Goal: Register for event/course

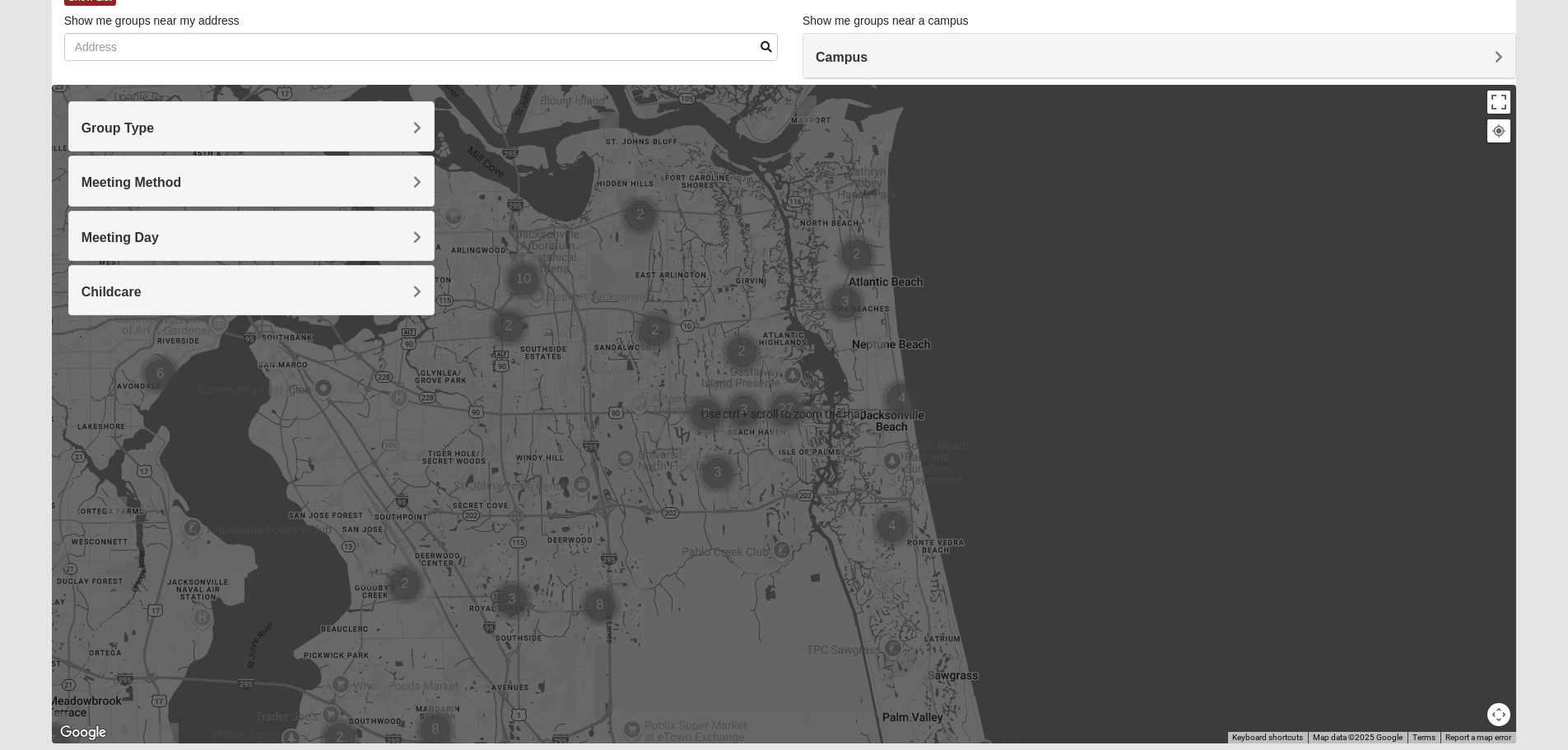
scroll to position [156, 0]
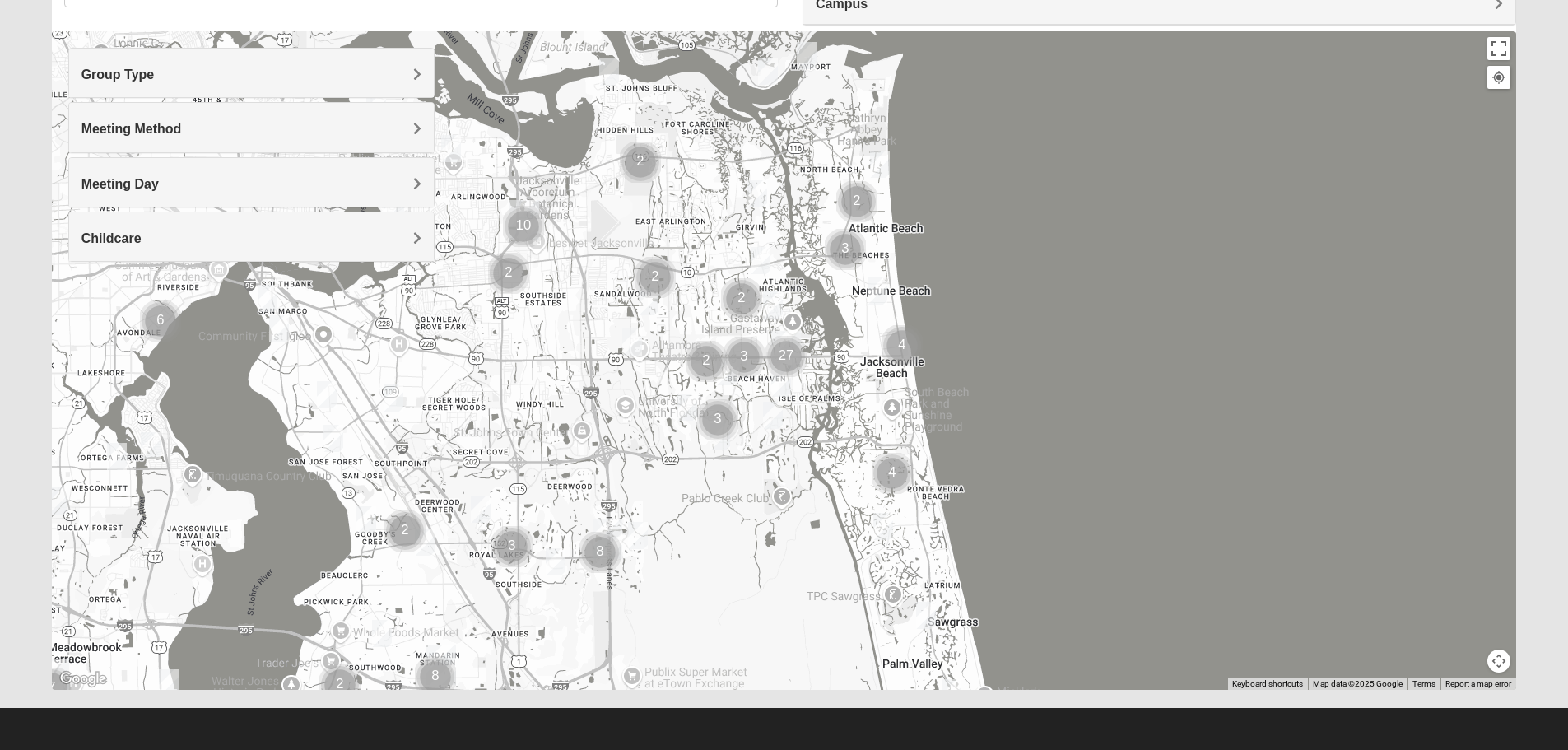
click at [484, 511] on img "Women’s Bowie 32256 Southside Baymeadows" at bounding box center [480, 509] width 20 height 27
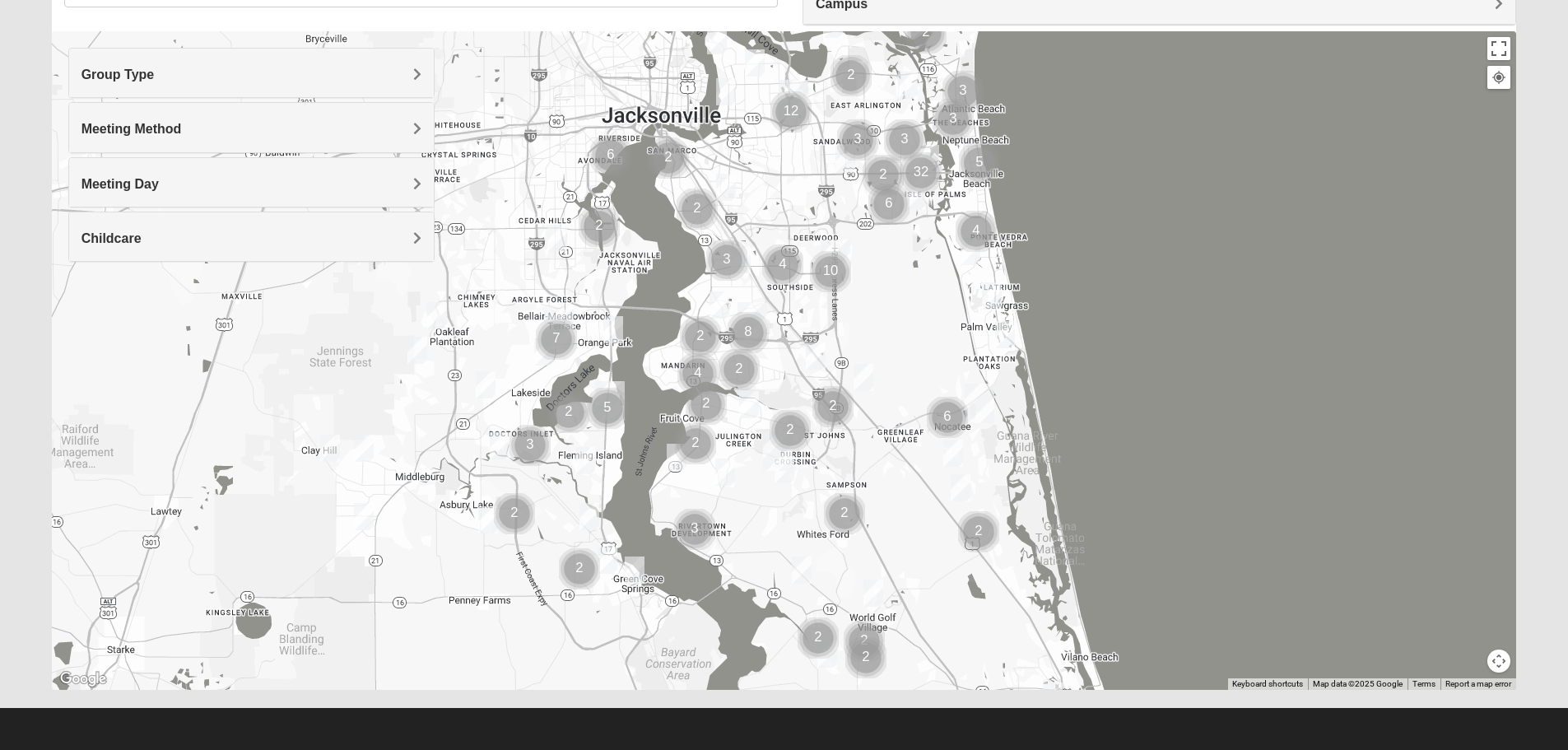
drag, startPoint x: 969, startPoint y: 559, endPoint x: 954, endPoint y: 281, distance: 278.4
click at [957, 241] on div at bounding box center [784, 361] width 1464 height 658
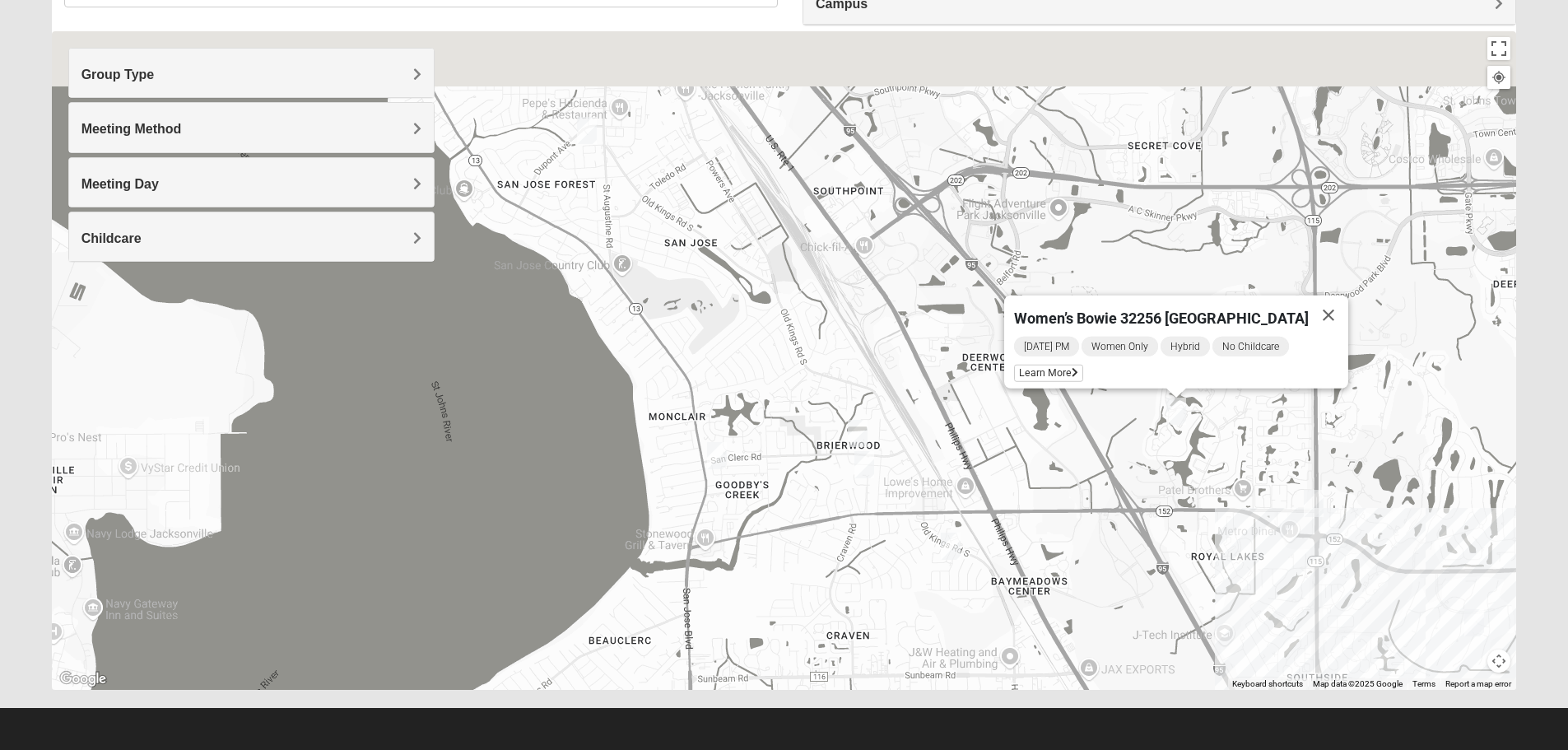
drag, startPoint x: 697, startPoint y: 367, endPoint x: 850, endPoint y: 598, distance: 277.1
click at [850, 598] on div "Women’s Bowie 32256 [GEOGRAPHIC_DATA] [DATE] PM Women Only Hybrid No Childcare …" at bounding box center [784, 361] width 1464 height 658
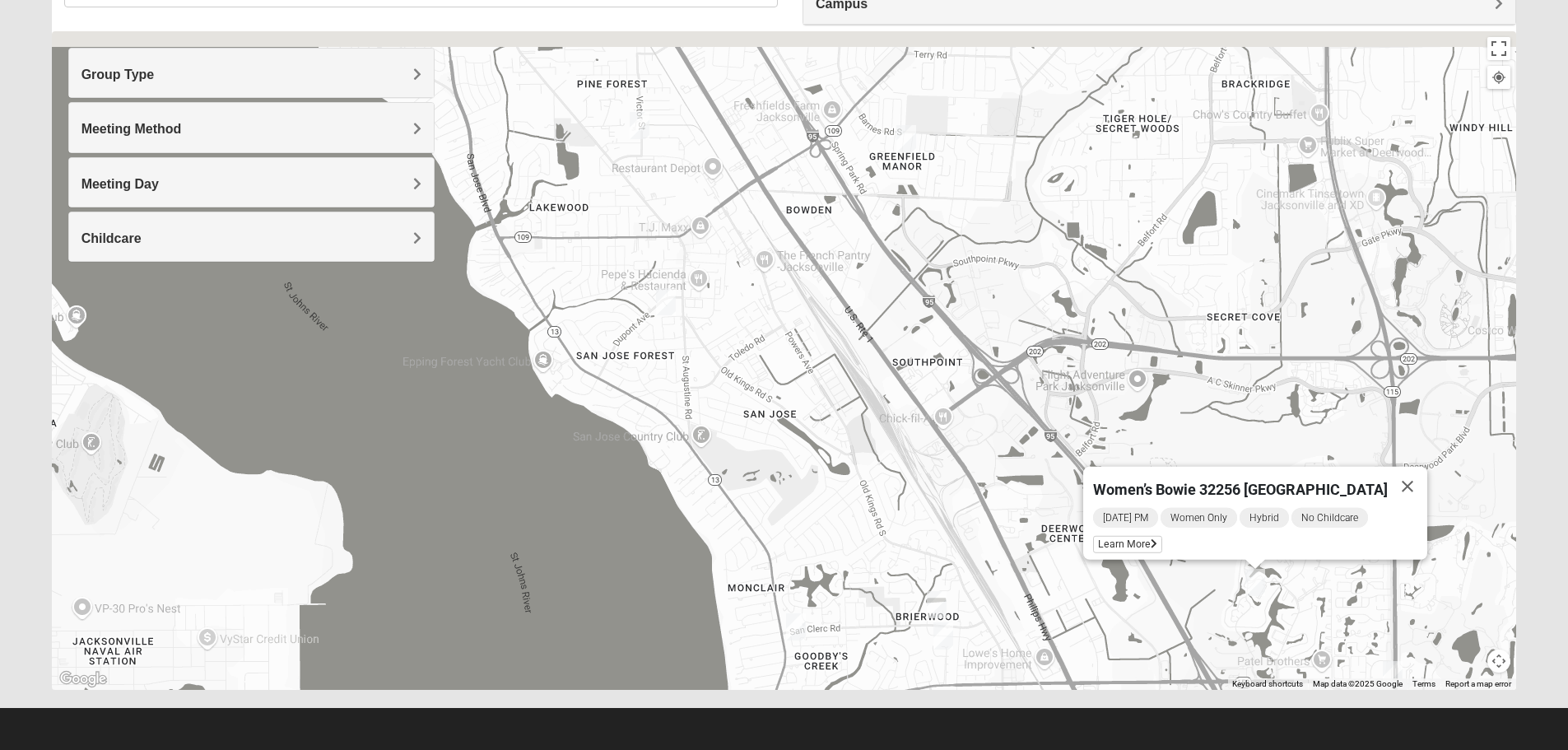
drag, startPoint x: 780, startPoint y: 461, endPoint x: 851, endPoint y: 681, distance: 231.2
click at [851, 681] on div "Women’s Bowie 32256 [GEOGRAPHIC_DATA] [DATE] PM Women Only Hybrid No Childcare …" at bounding box center [784, 361] width 1464 height 658
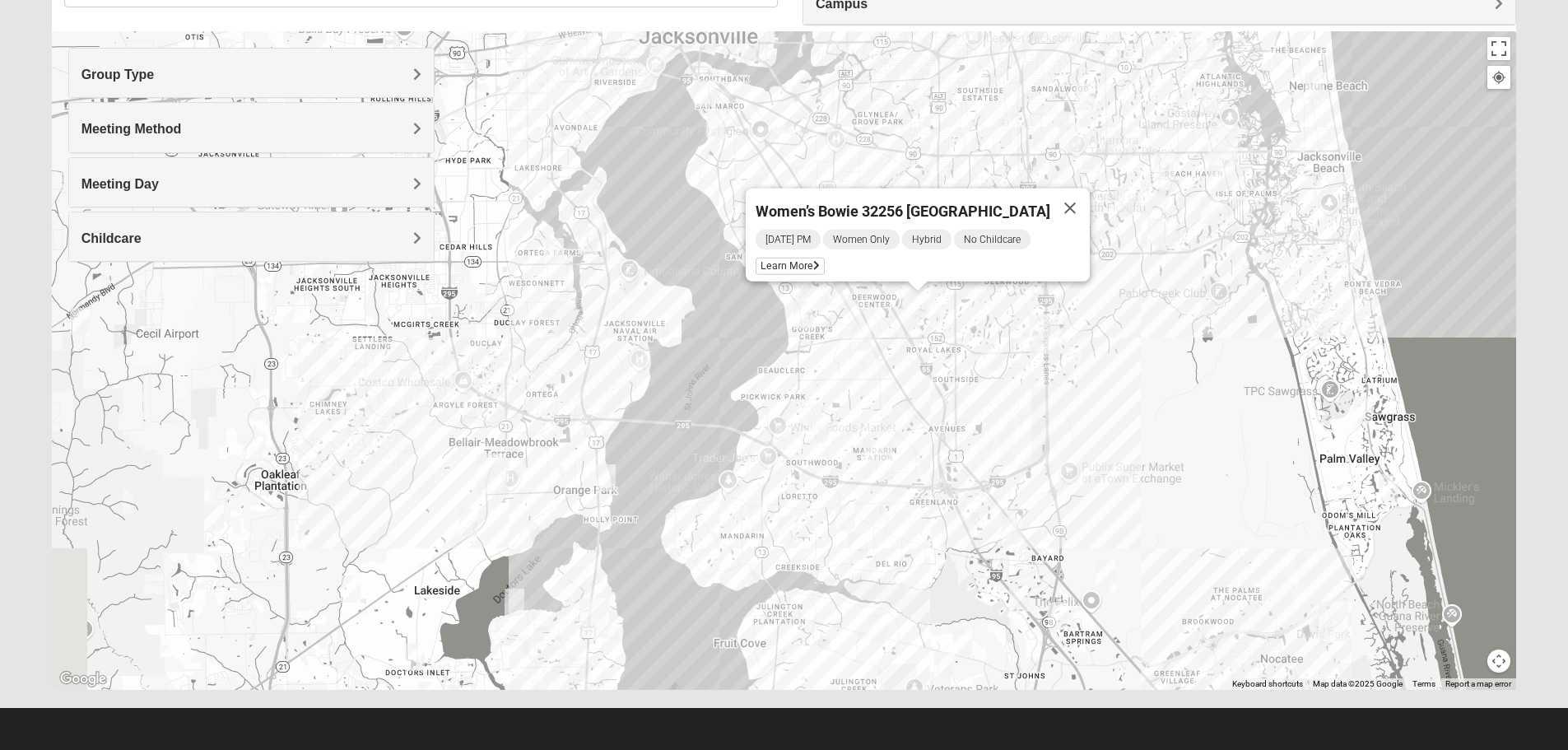
drag, startPoint x: 1035, startPoint y: 342, endPoint x: 1012, endPoint y: 52, distance: 290.9
click at [1024, 11] on div "Show List Loading Groups Keywords Filter Additional Filters Campus [GEOGRAPHIC_…" at bounding box center [784, 310] width 1464 height 760
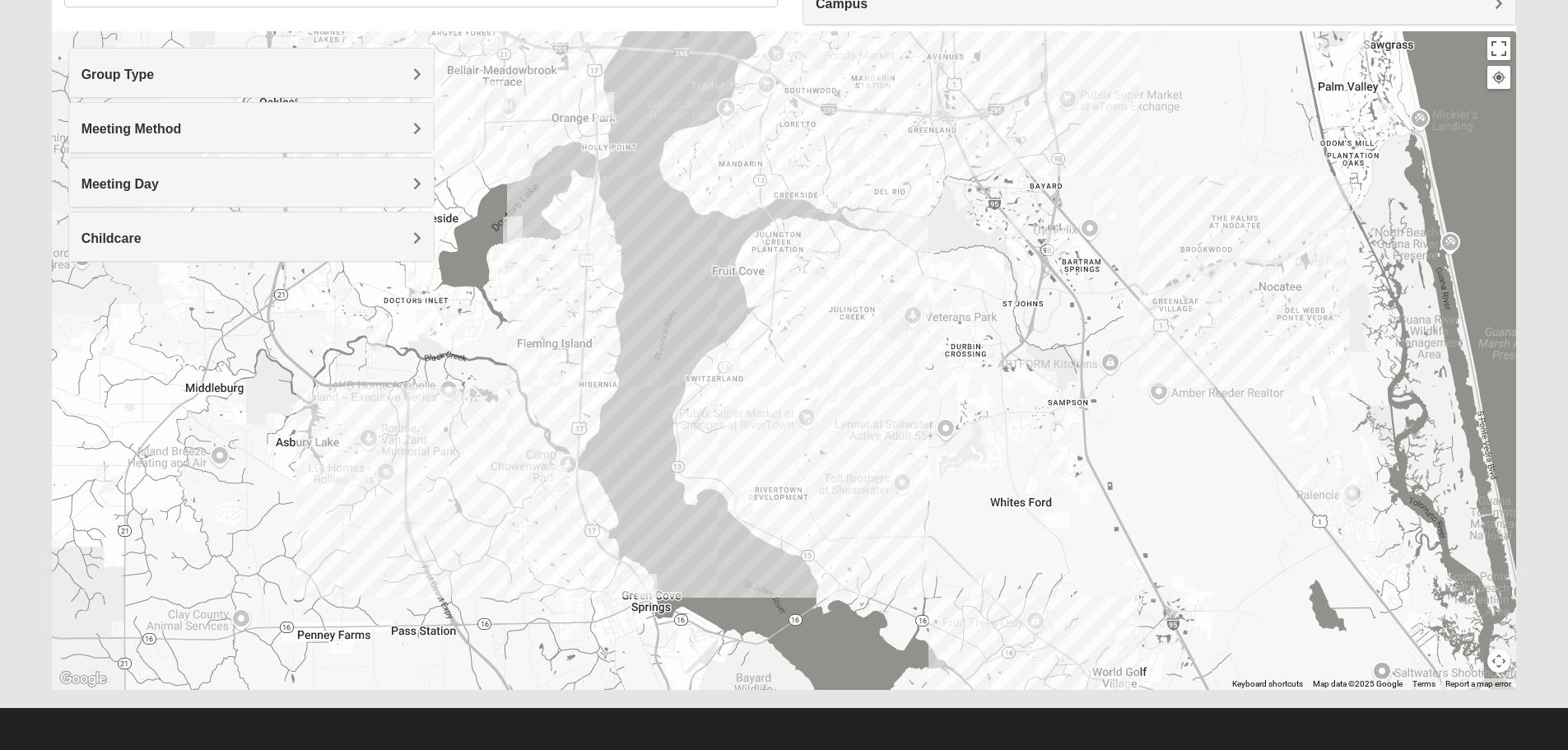
drag, startPoint x: 884, startPoint y: 492, endPoint x: 884, endPoint y: 272, distance: 220.0
click at [884, 272] on div "Women’s Bowie 32256 [GEOGRAPHIC_DATA] [DATE] PM Women Only Hybrid No Childcare …" at bounding box center [784, 361] width 1464 height 658
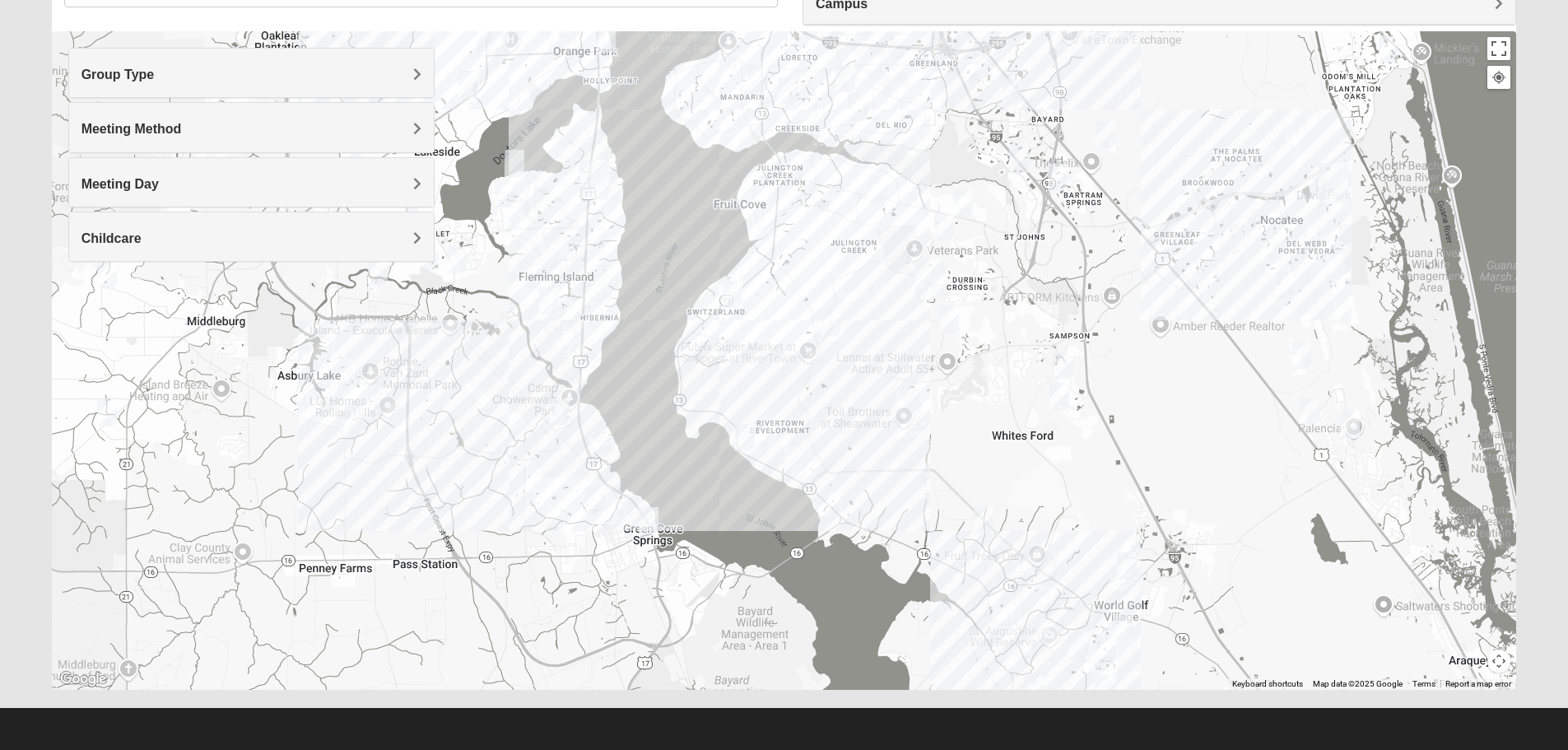
click at [744, 434] on img "Mens Contreras 32259" at bounding box center [744, 437] width 20 height 27
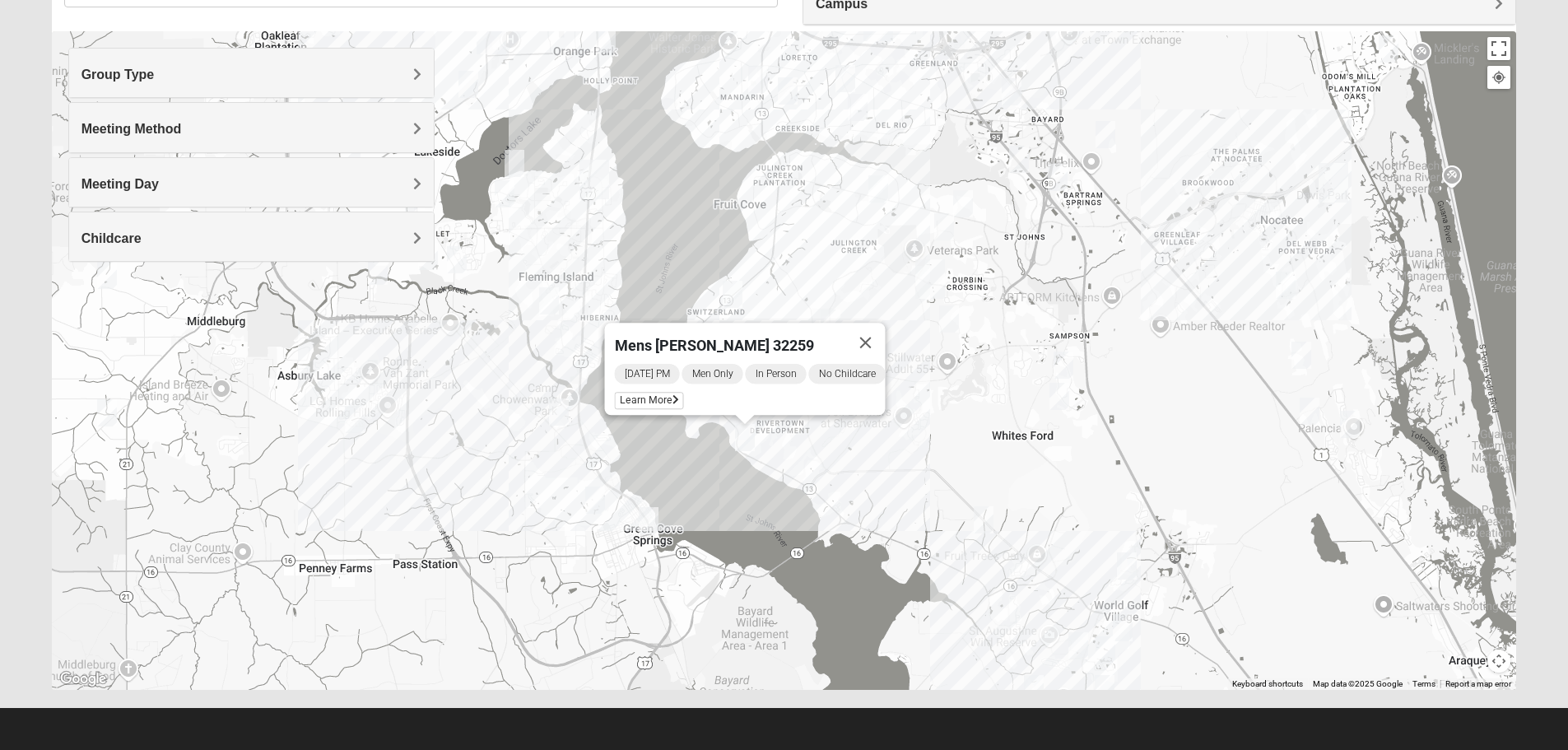
click at [647, 522] on img "Mens Sweeten 32043" at bounding box center [648, 521] width 20 height 27
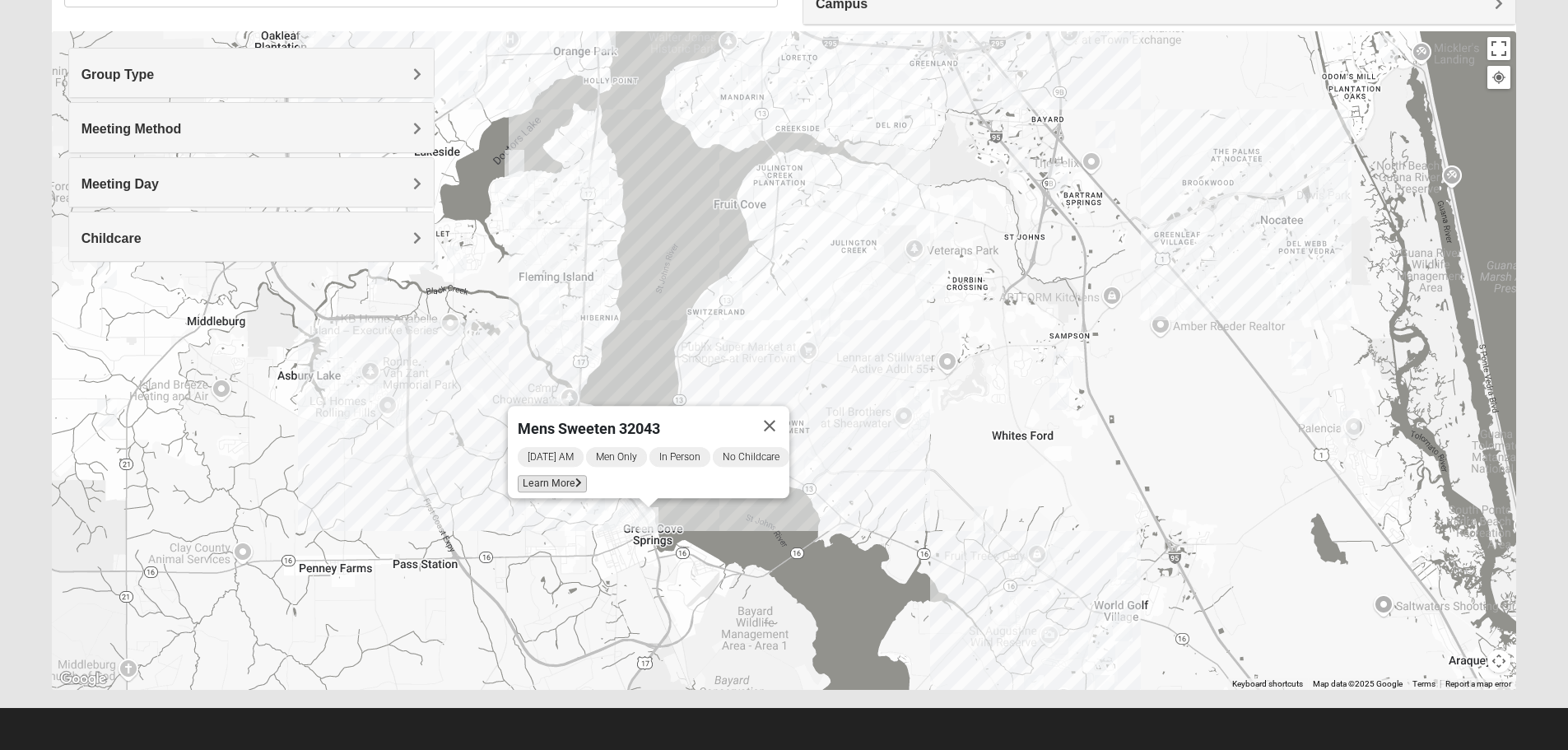
click at [575, 479] on icon at bounding box center [578, 483] width 7 height 10
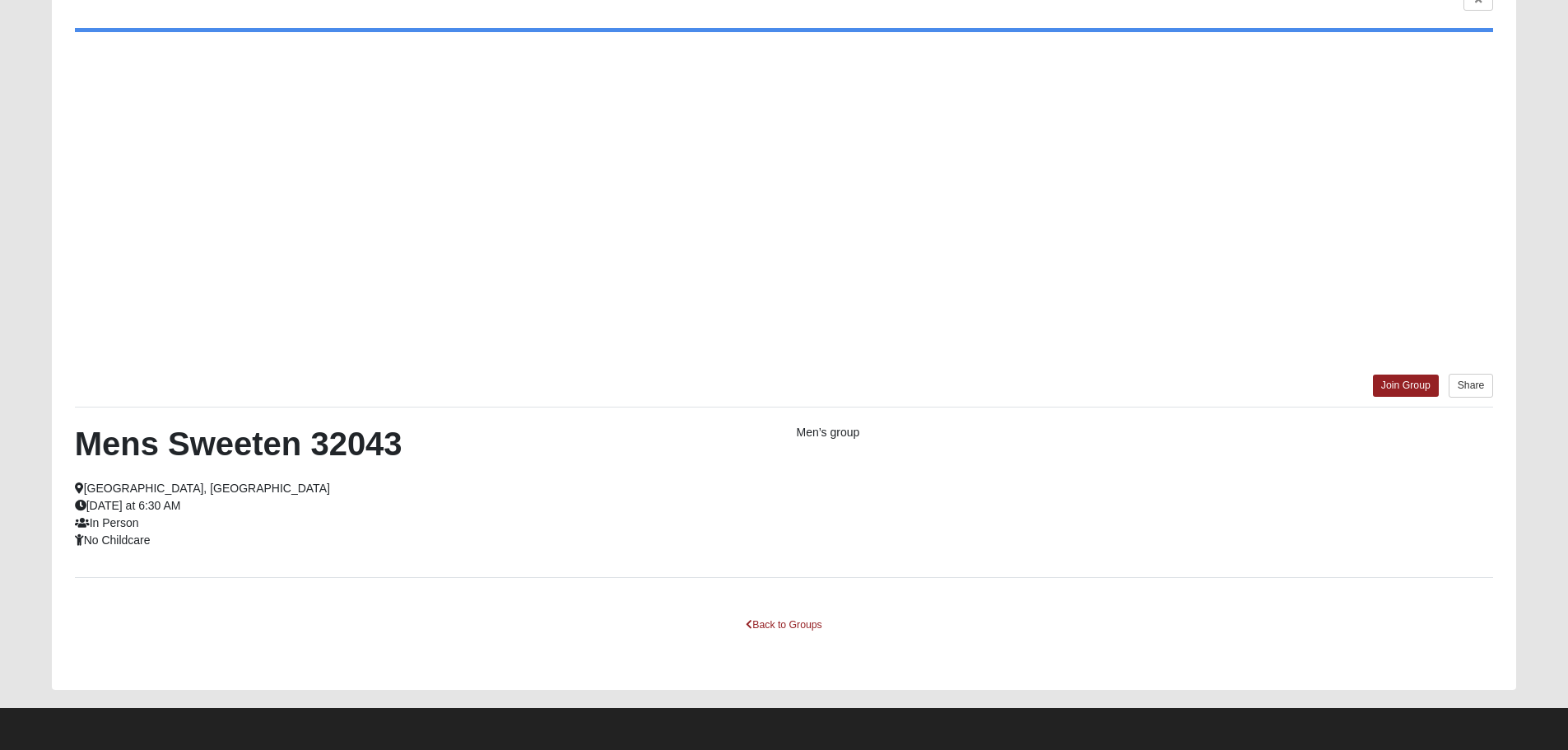
scroll to position [84, 0]
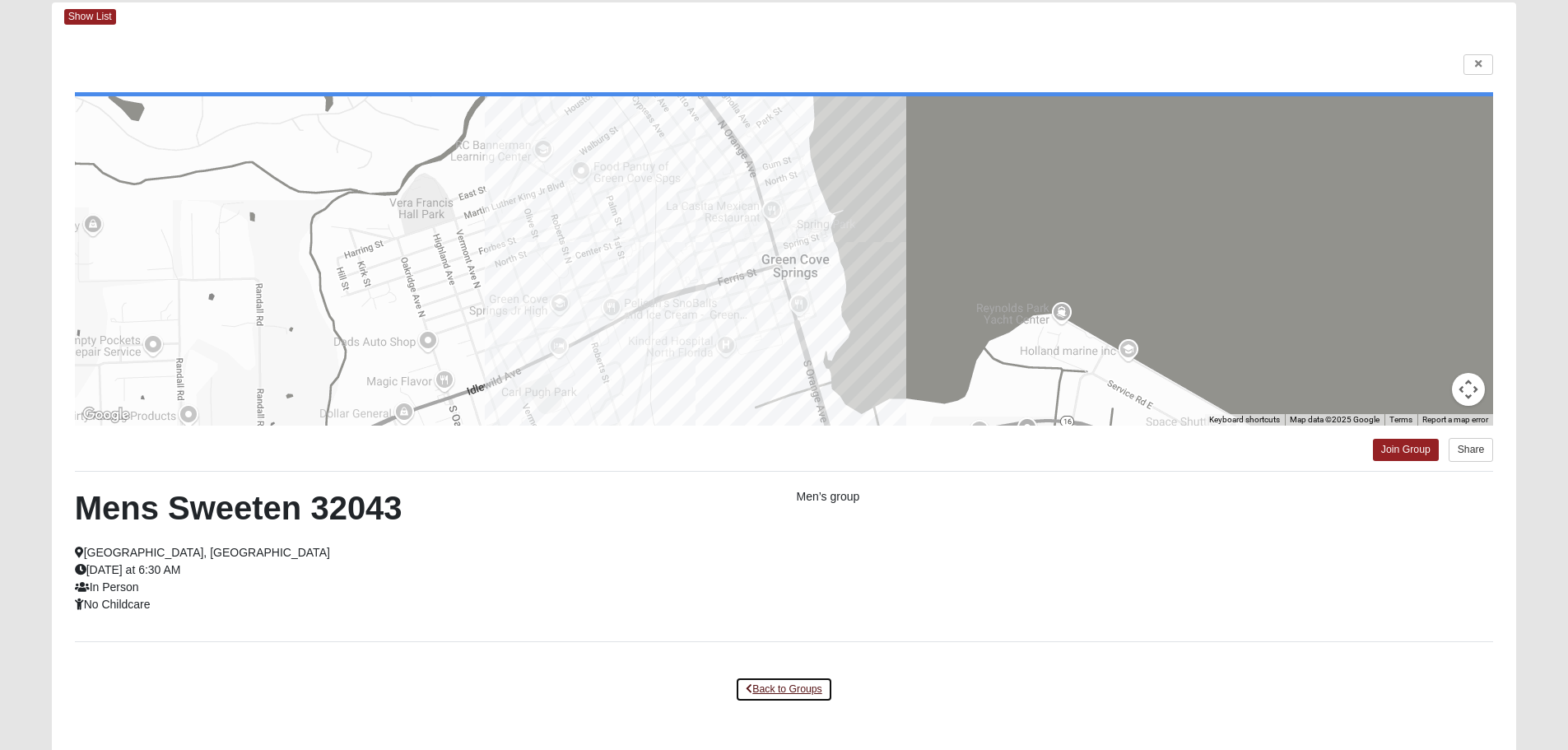
click at [768, 685] on link "Back to Groups" at bounding box center [783, 689] width 97 height 26
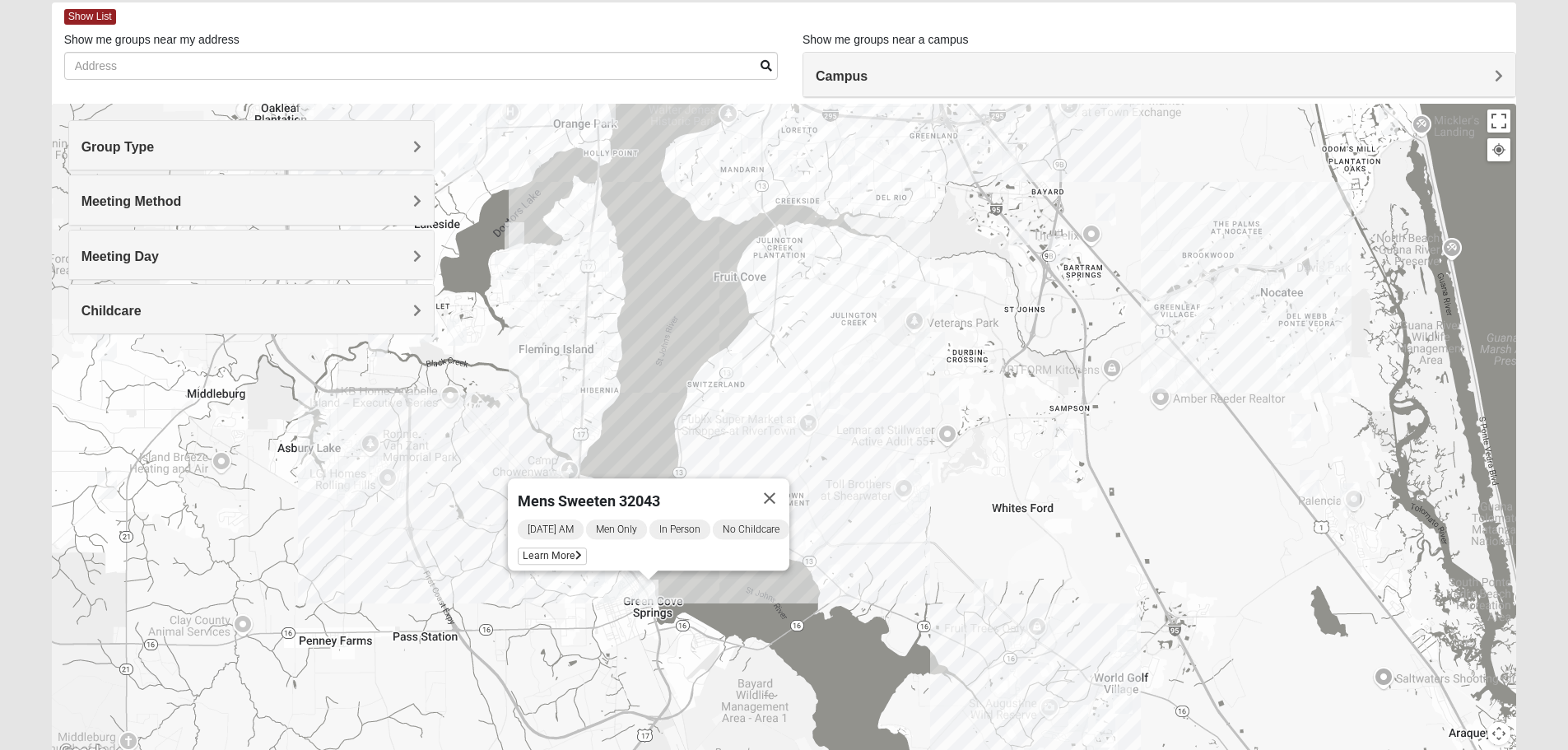
click at [982, 584] on img "Mens Dixon/Monday 32092" at bounding box center [983, 592] width 20 height 27
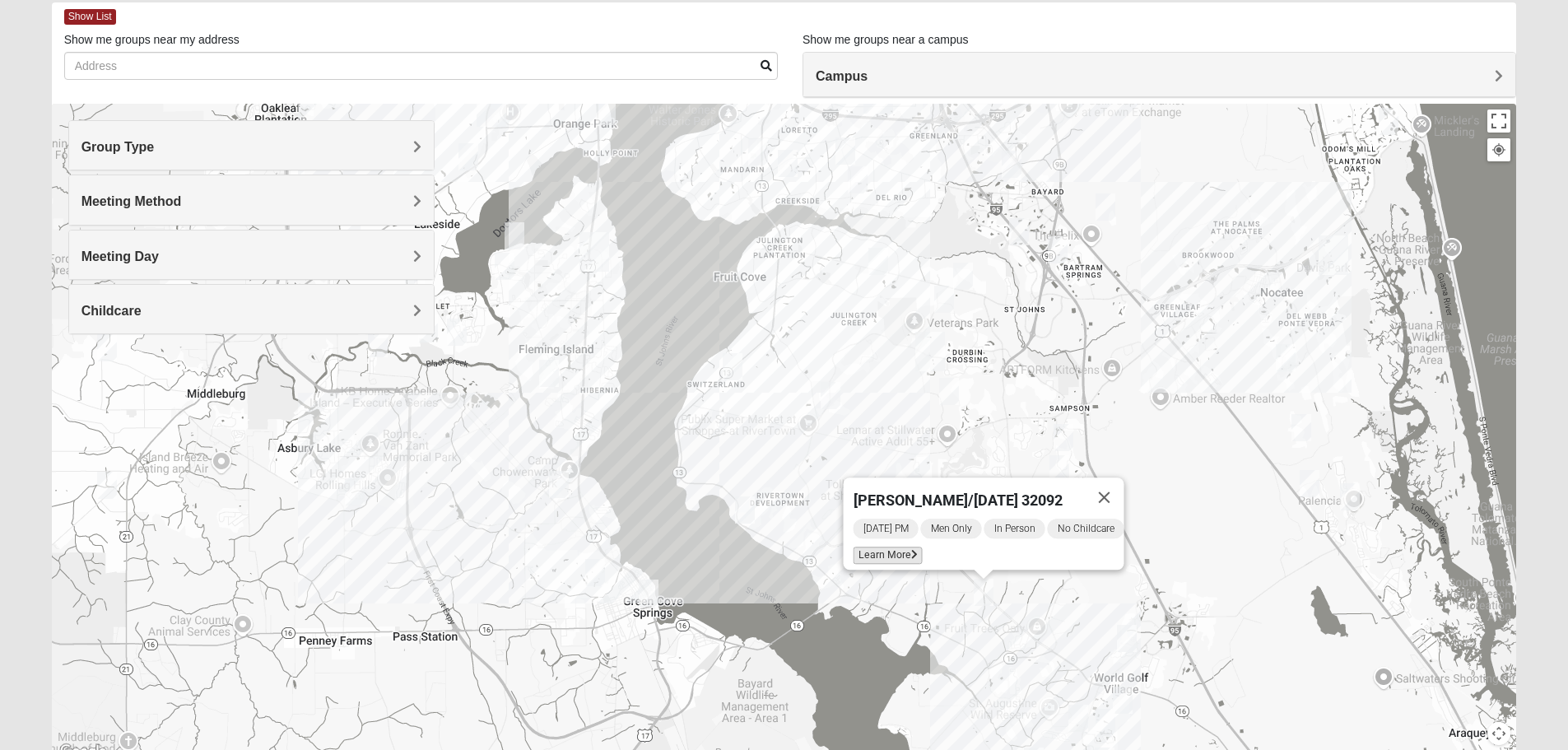
click at [896, 548] on span "Learn More" at bounding box center [887, 555] width 69 height 17
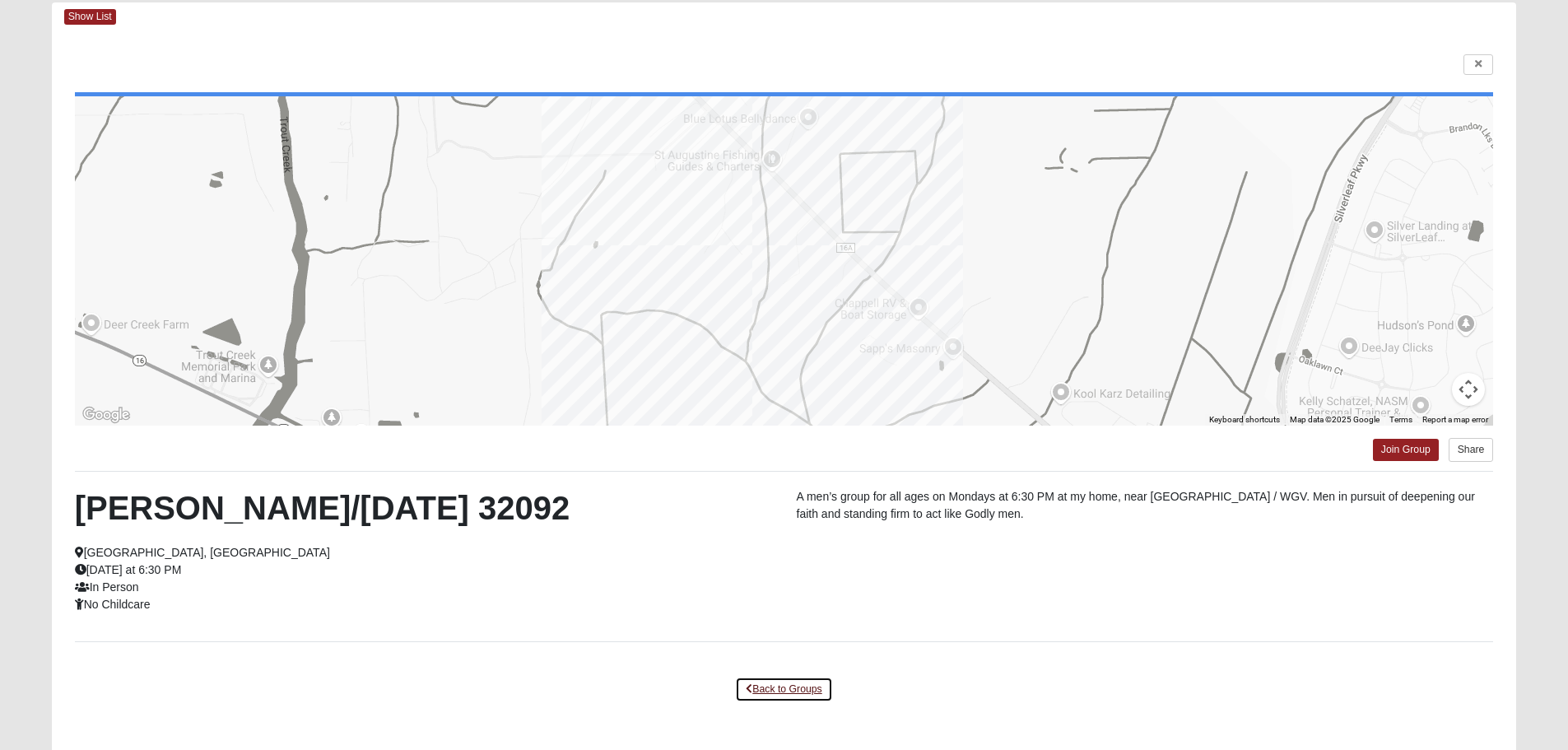
click at [807, 680] on link "Back to Groups" at bounding box center [783, 689] width 97 height 26
